Goal: Check status: Check status

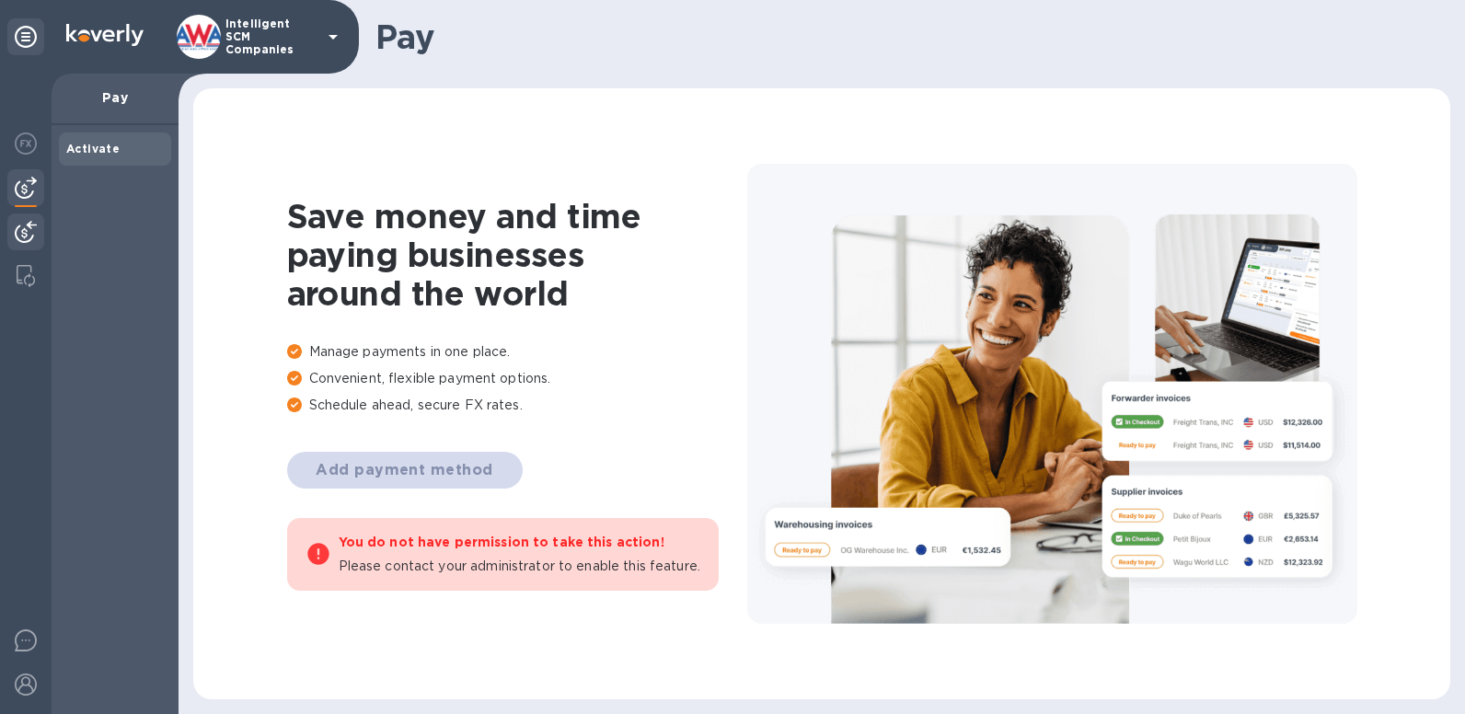
click at [20, 235] on img at bounding box center [26, 232] width 22 height 22
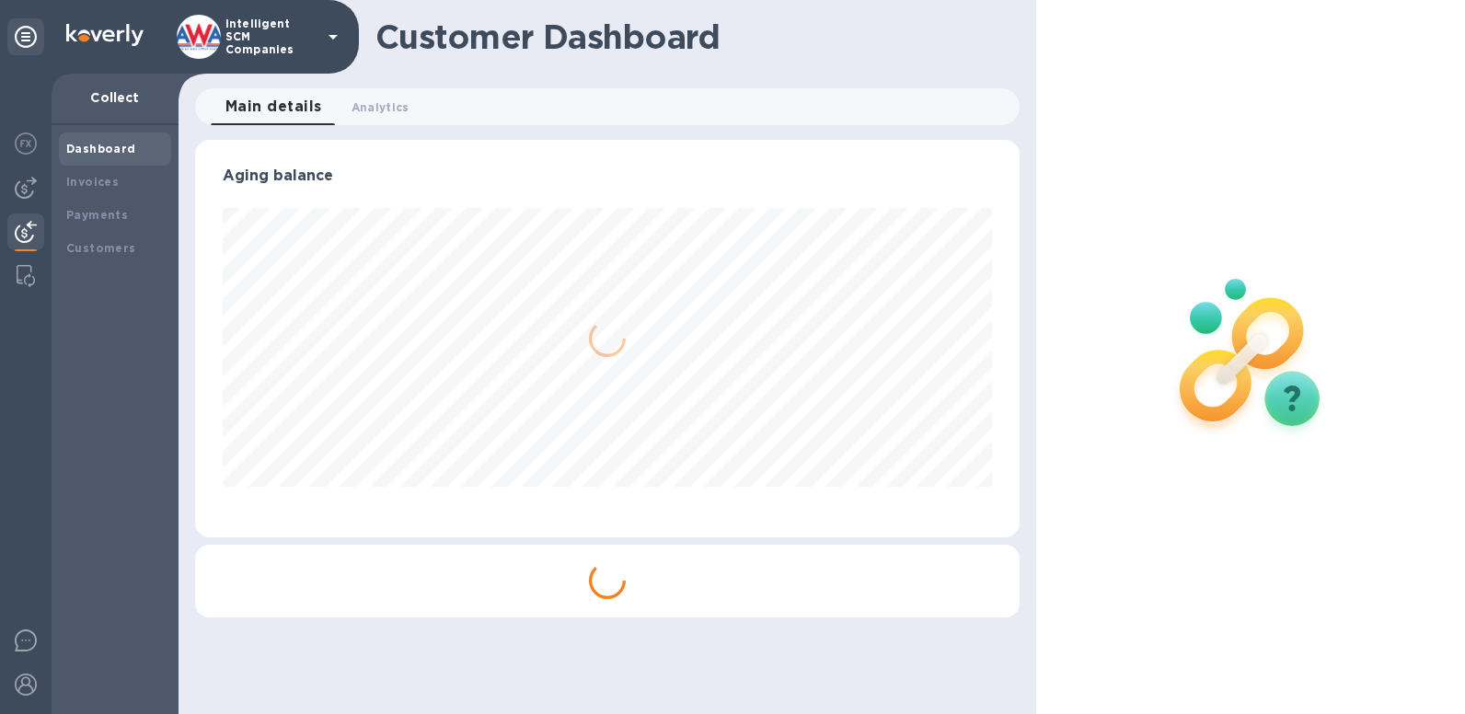
scroll to position [398, 825]
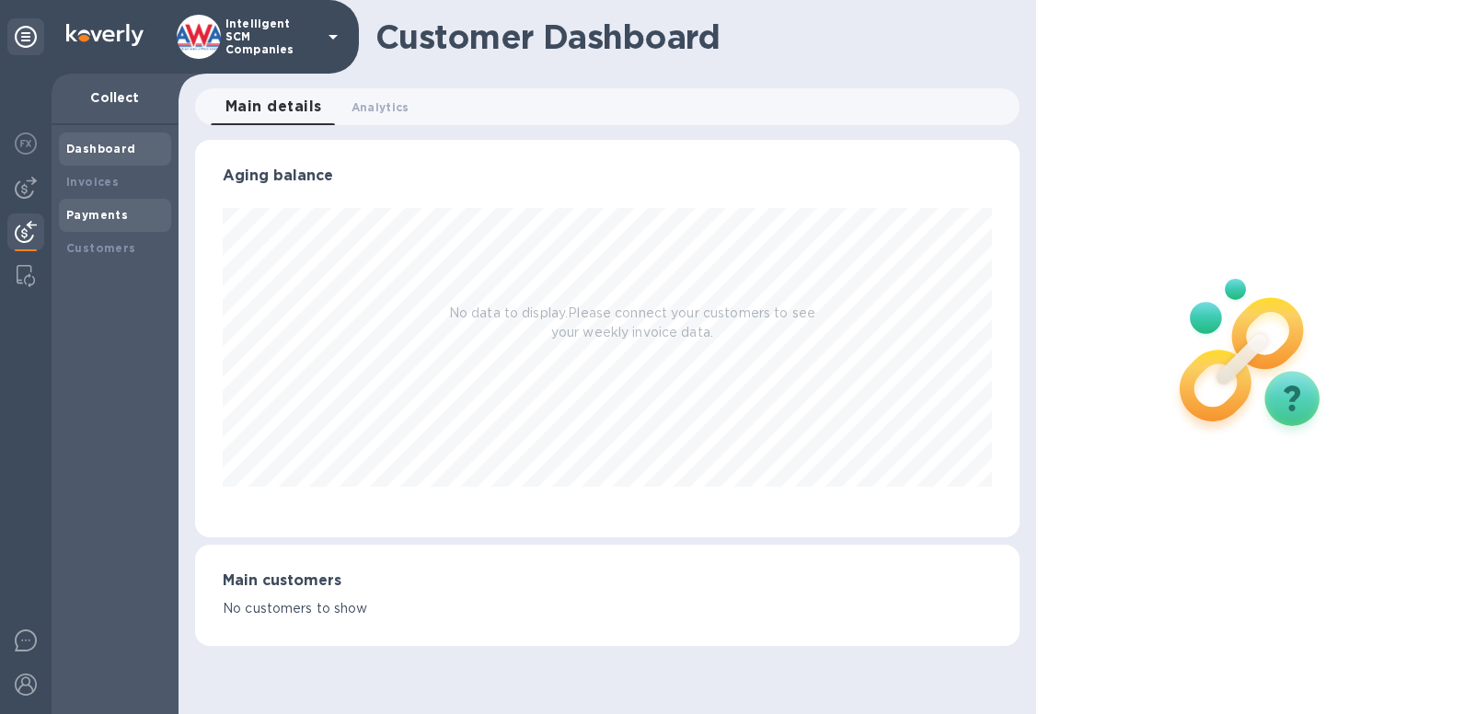
click at [92, 220] on b "Payments" at bounding box center [97, 215] width 62 height 14
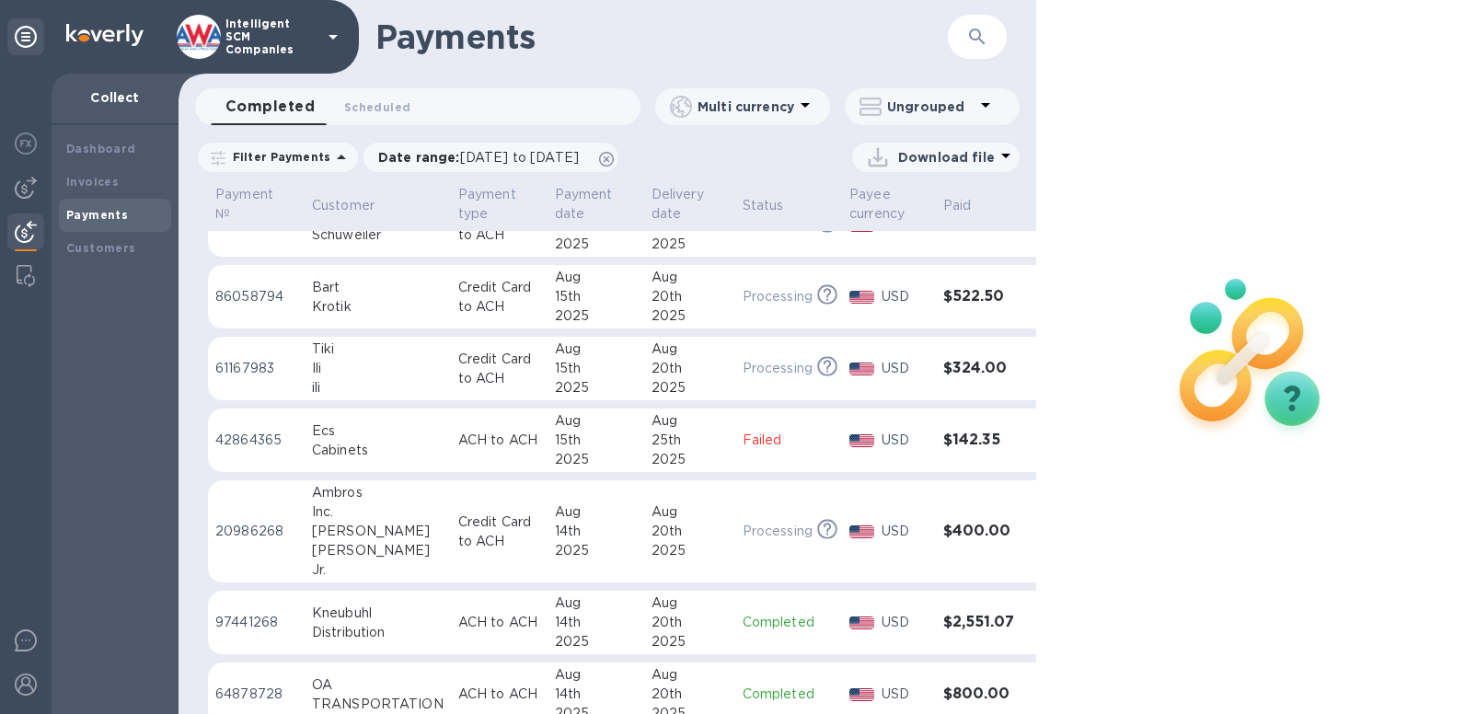
scroll to position [460, 0]
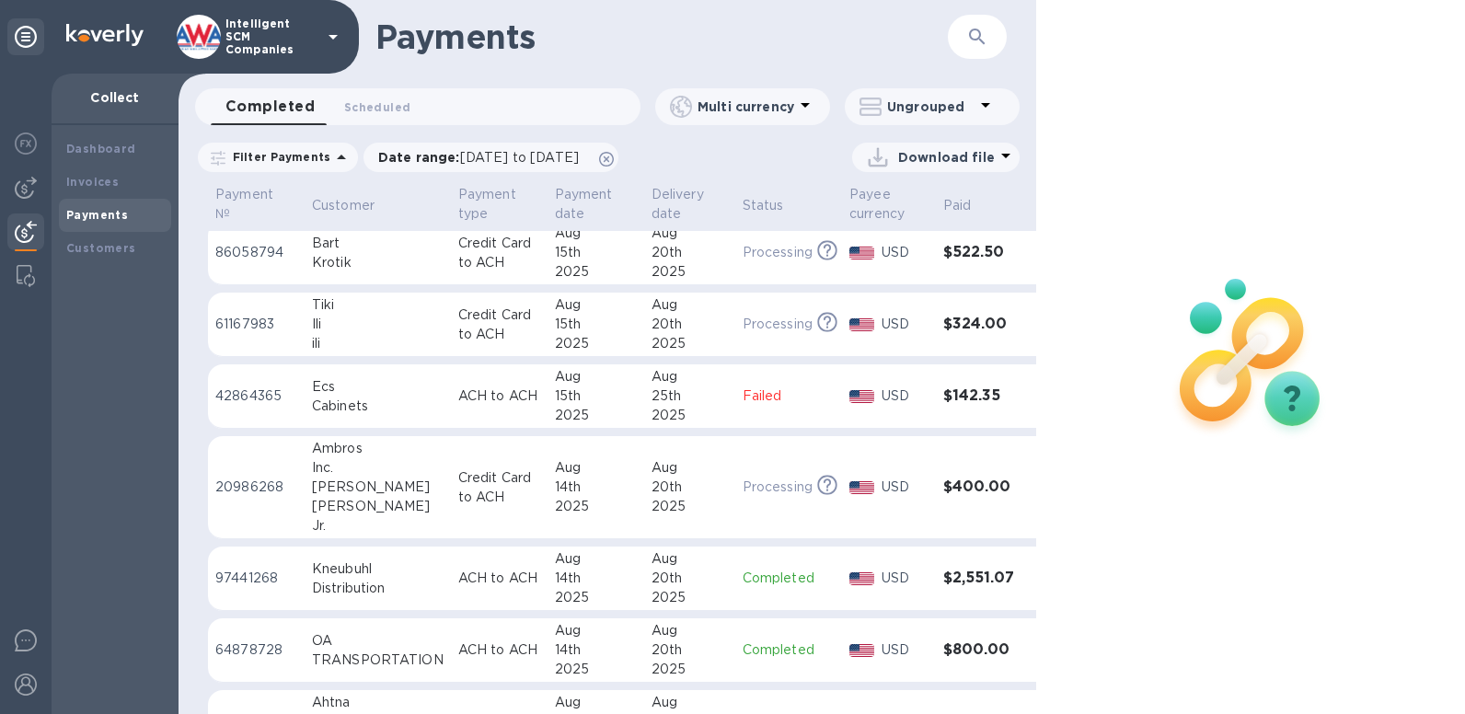
click at [960, 402] on h3 "$142.35" at bounding box center [980, 395] width 75 height 17
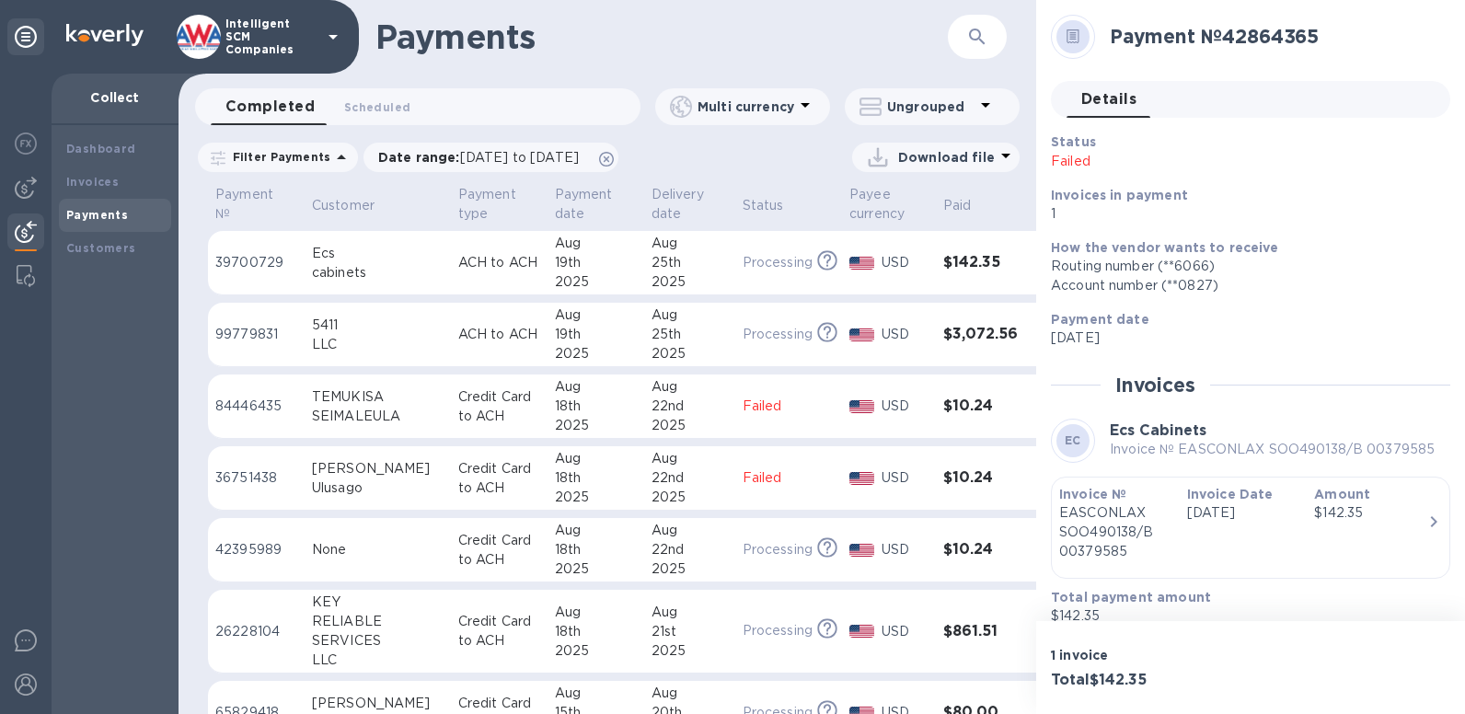
click at [961, 261] on h3 "$142.35" at bounding box center [980, 262] width 75 height 17
